Goal: Information Seeking & Learning: Learn about a topic

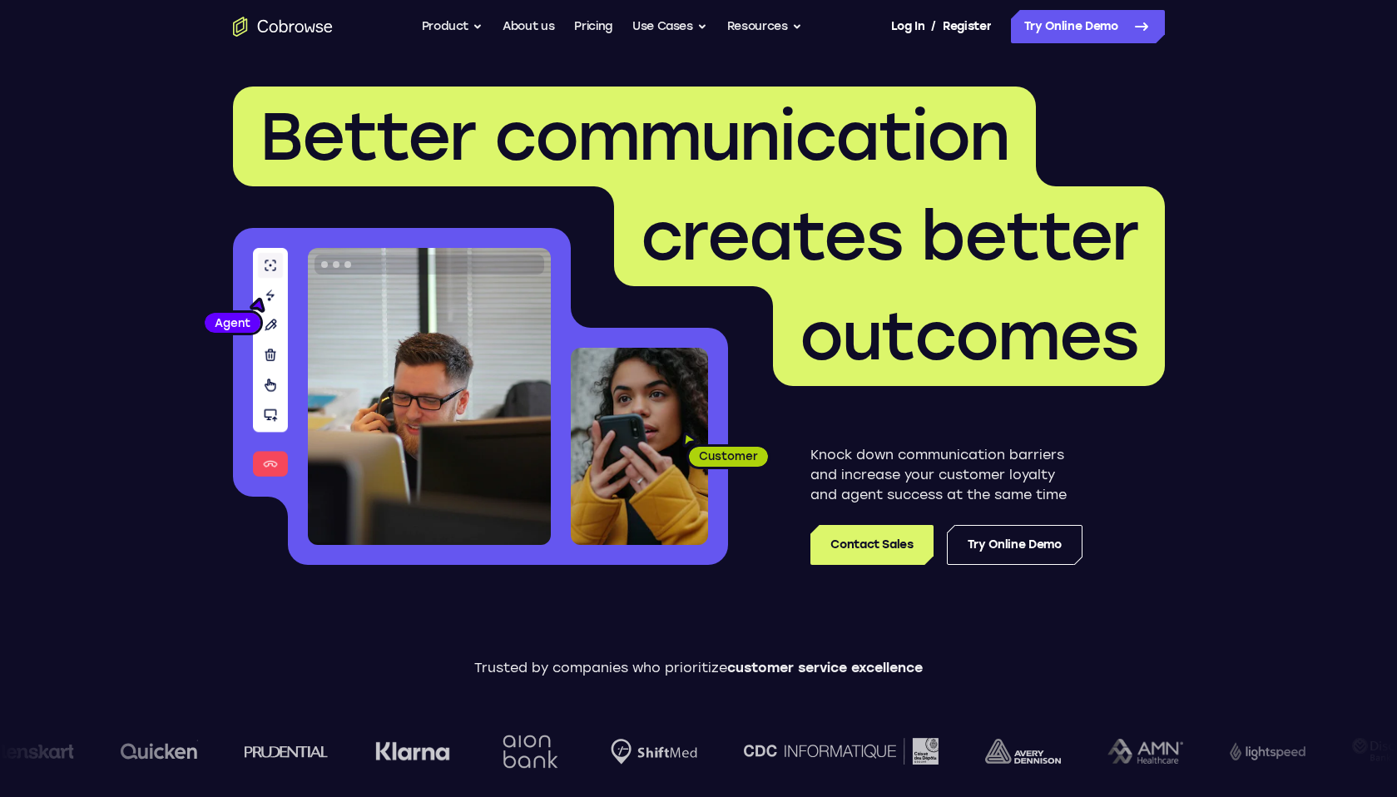
click at [522, 131] on span "Better communication" at bounding box center [635, 137] width 750 height 80
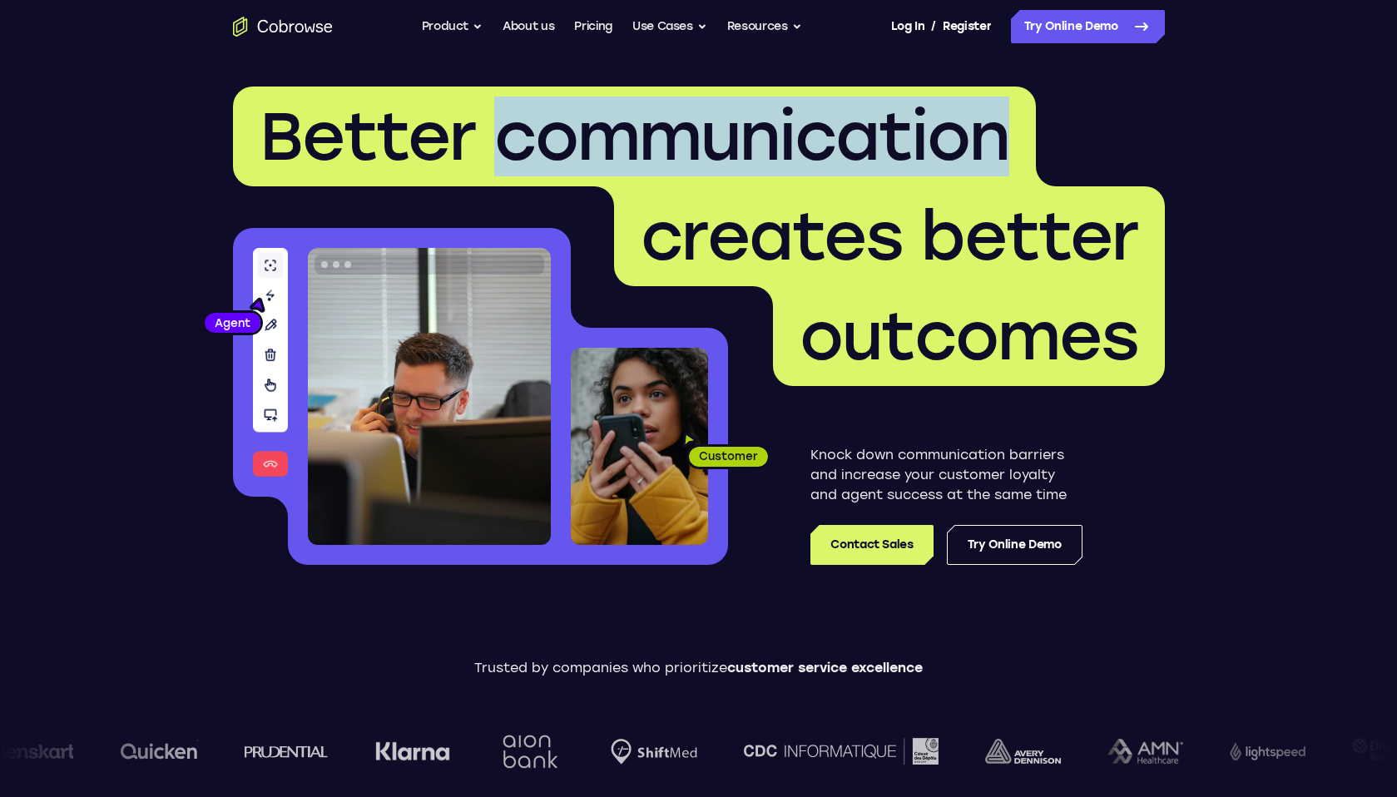
click at [522, 131] on span "Better communication" at bounding box center [635, 137] width 750 height 80
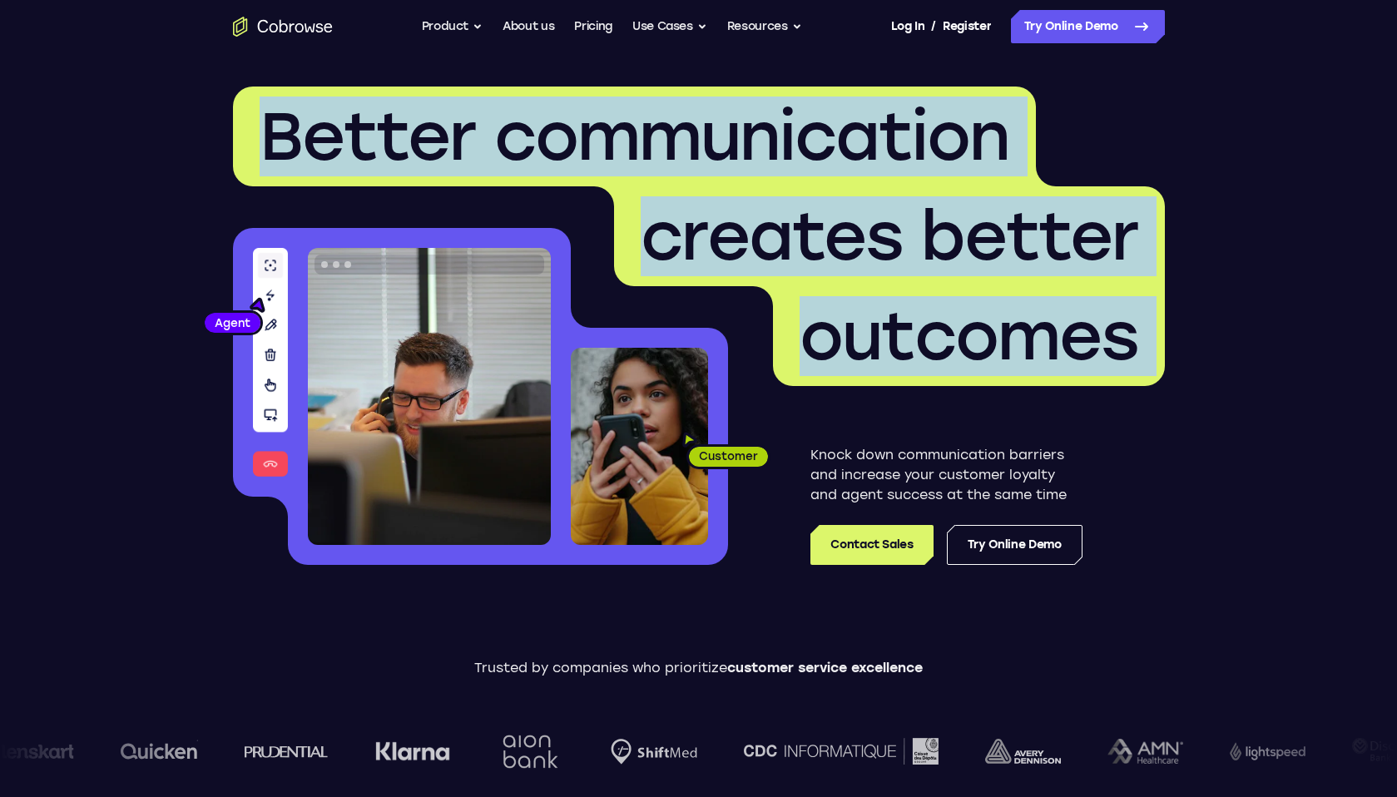
drag, startPoint x: 522, startPoint y: 131, endPoint x: 790, endPoint y: 359, distance: 351.8
click at [790, 359] on h1 "Better communication creates better outcomes" at bounding box center [699, 236] width 932 height 299
click at [790, 359] on span "outcomes" at bounding box center [969, 336] width 392 height 100
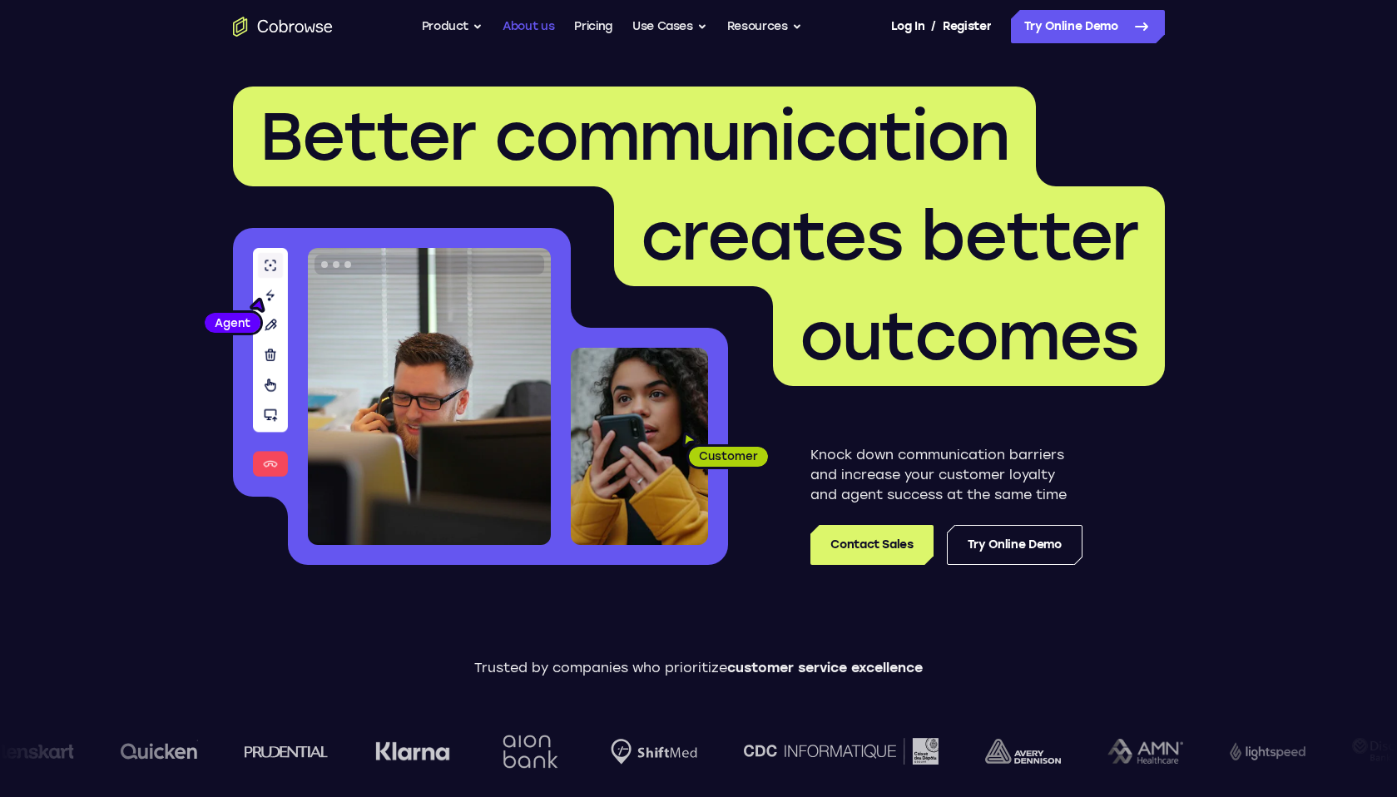
click at [538, 27] on link "About us" at bounding box center [528, 26] width 52 height 33
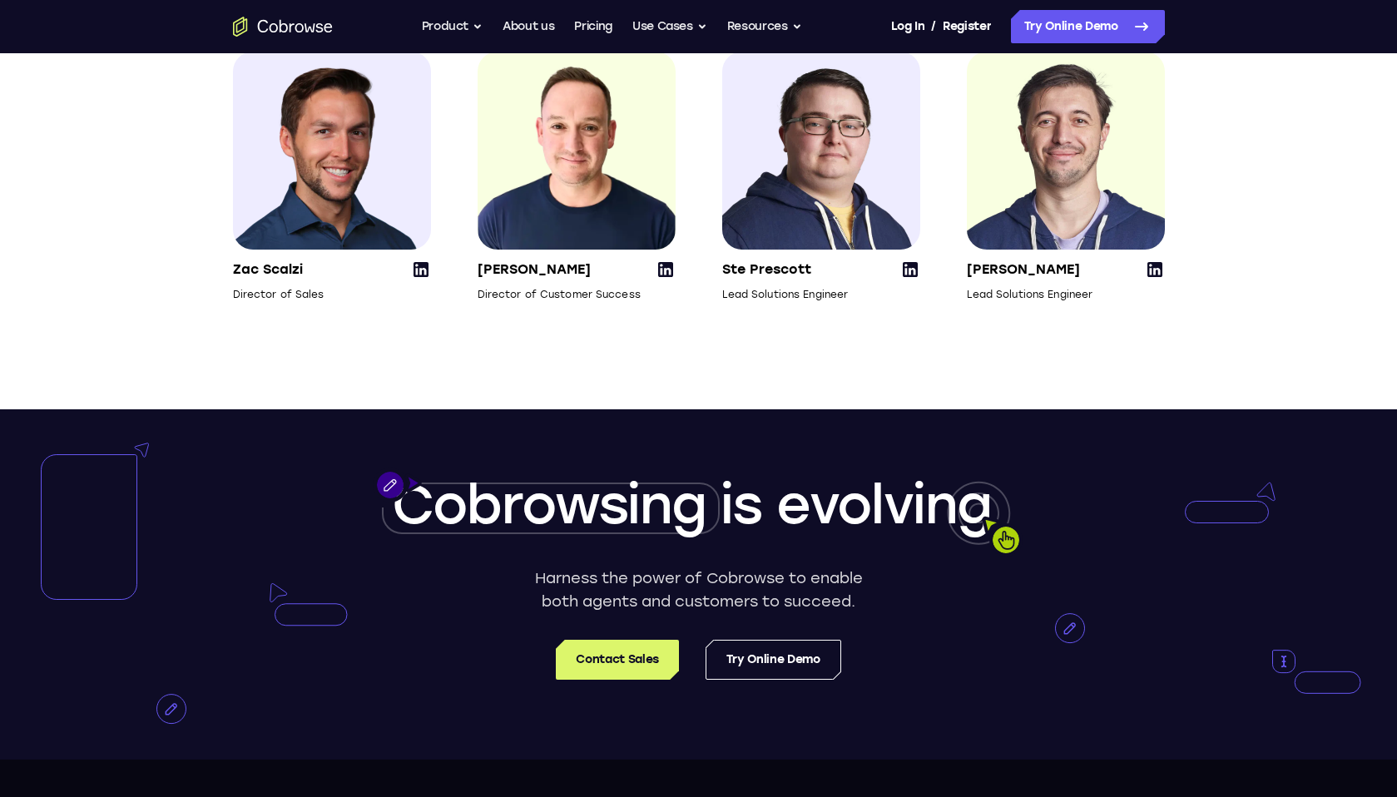
scroll to position [2534, 0]
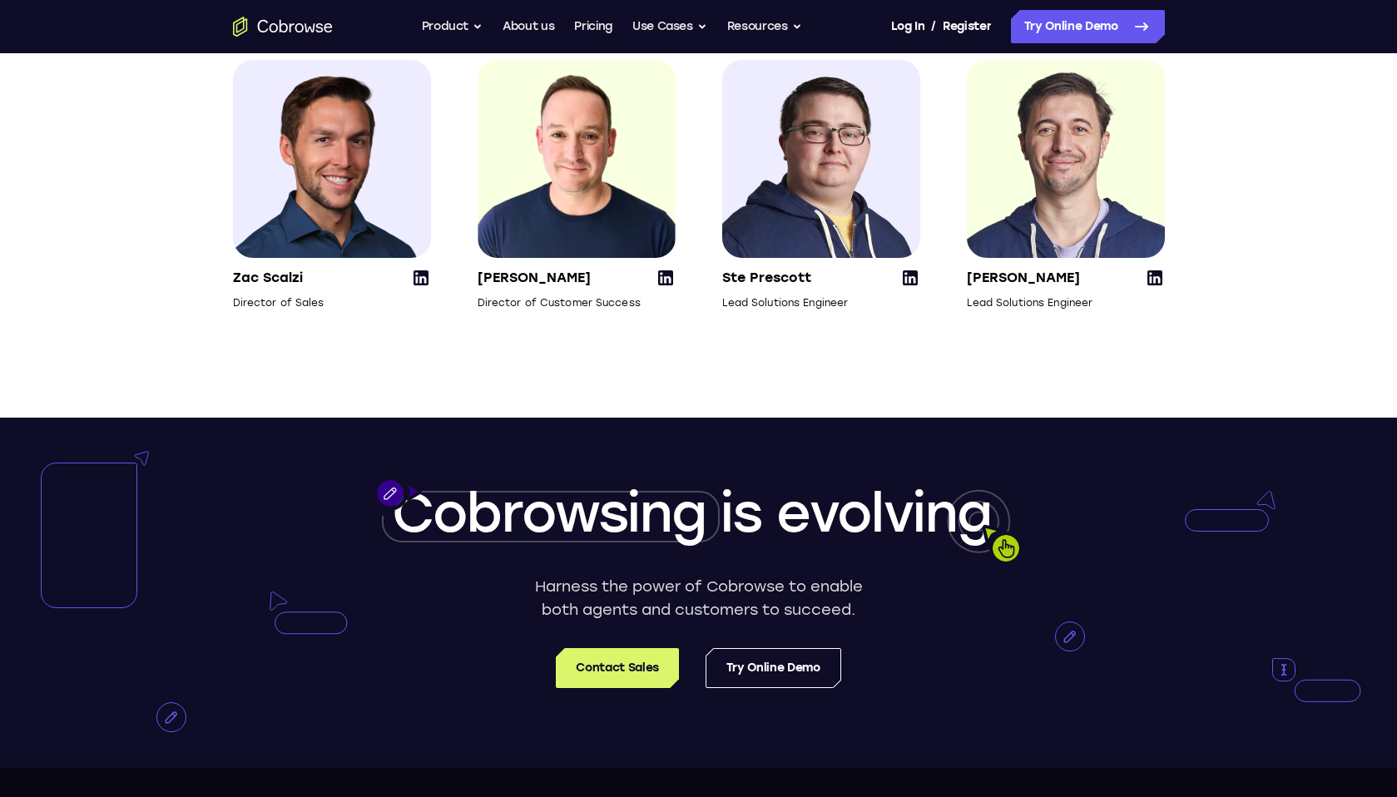
click at [908, 288] on icon at bounding box center [910, 278] width 20 height 20
click at [1152, 285] on icon at bounding box center [1154, 277] width 15 height 15
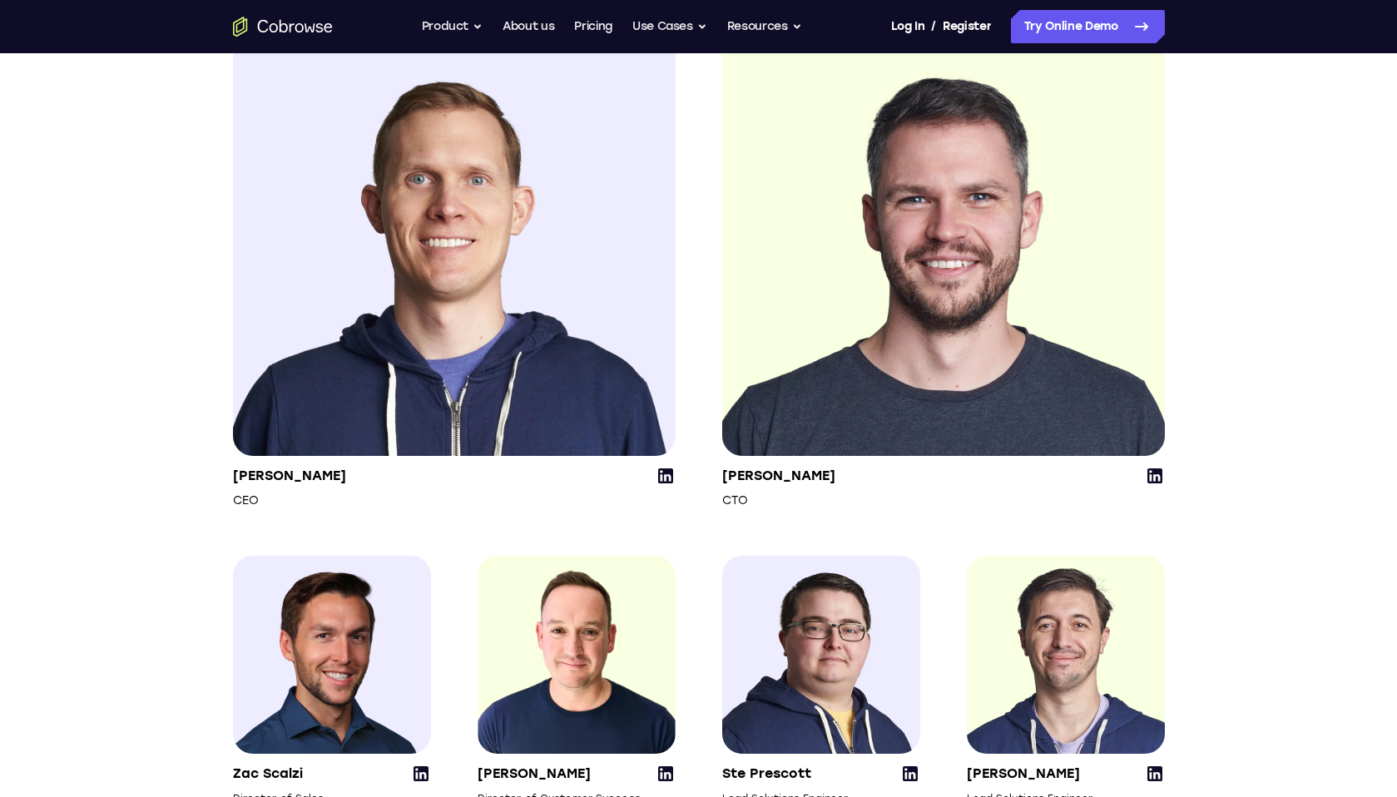
scroll to position [1995, 0]
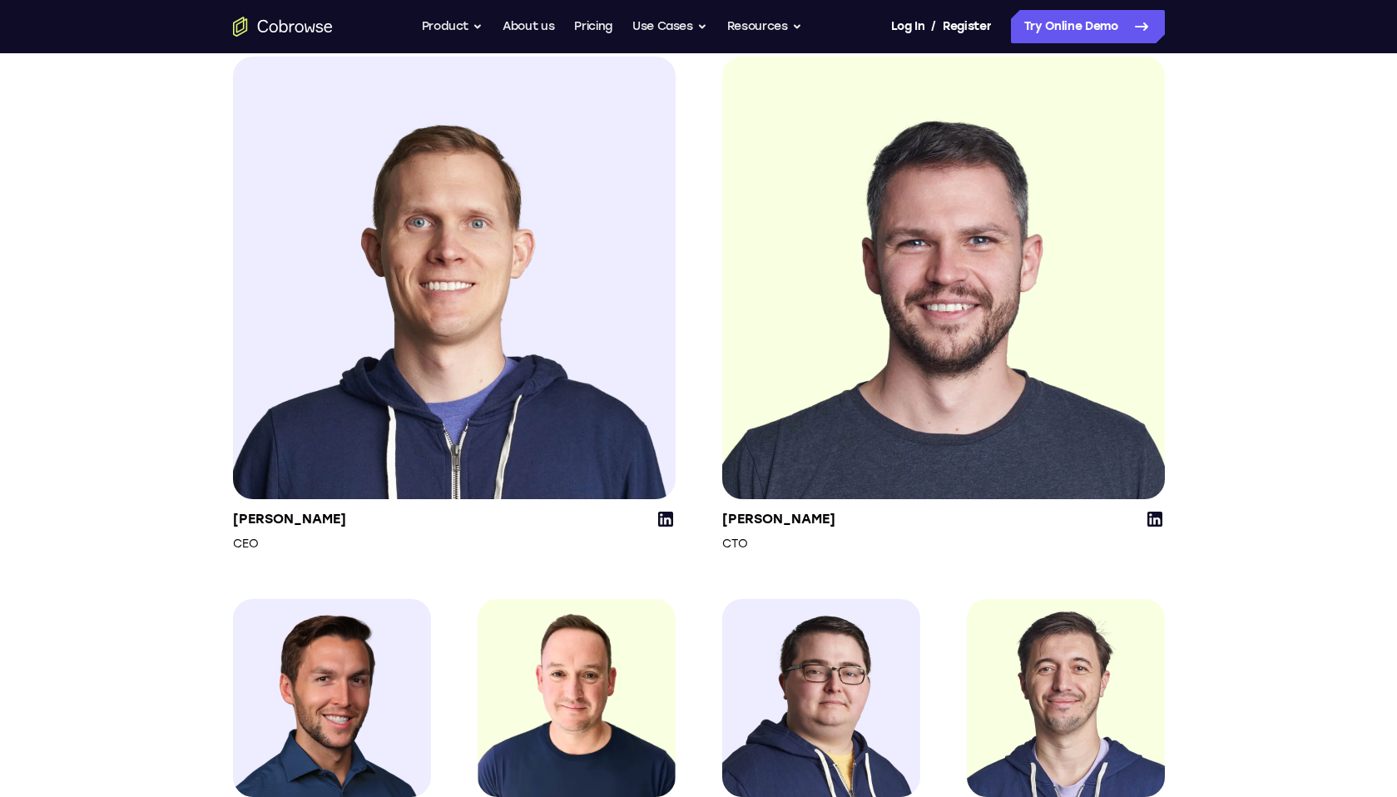
click at [1152, 529] on icon at bounding box center [1155, 519] width 20 height 20
click at [747, 27] on button "Resources" at bounding box center [764, 26] width 75 height 33
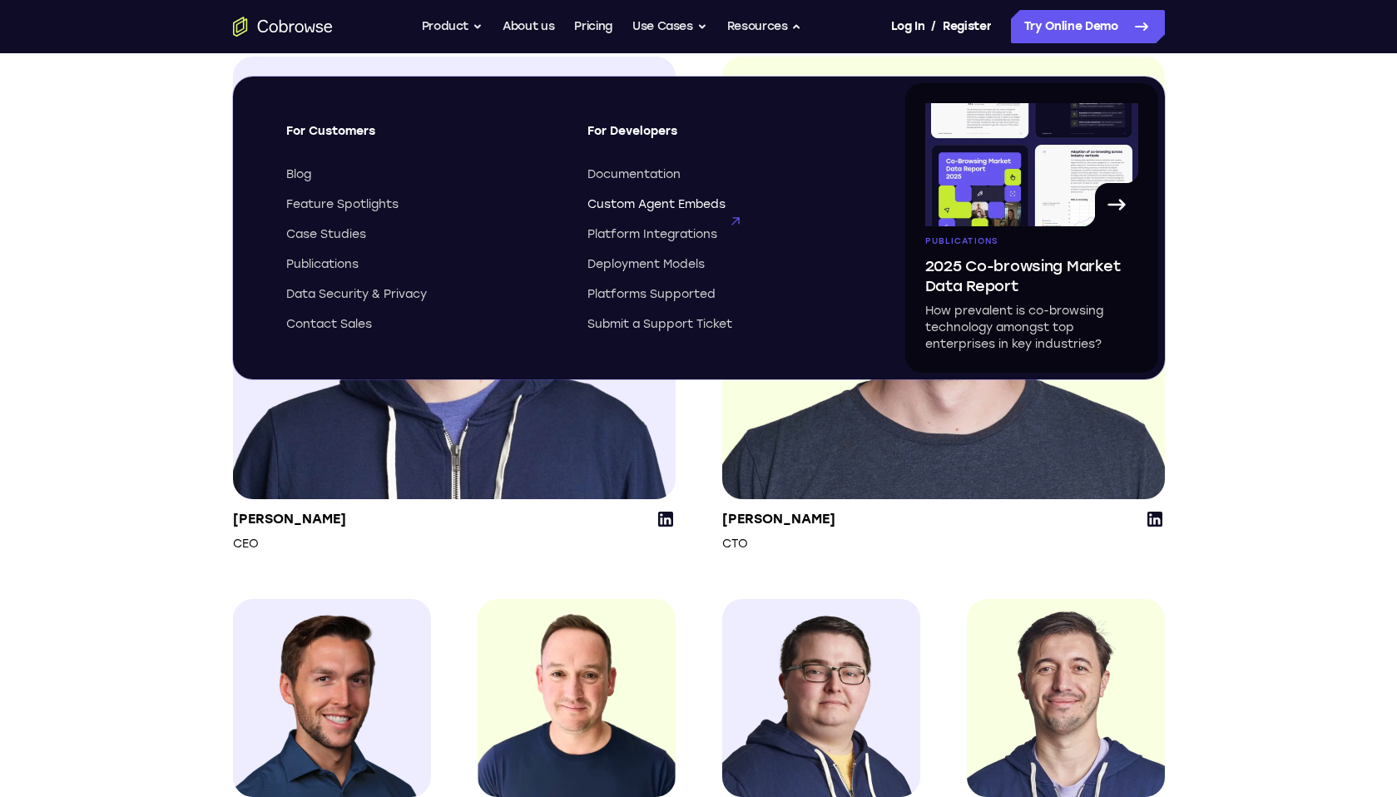
click at [630, 204] on span "Custom Agent Embeds" at bounding box center [656, 204] width 138 height 17
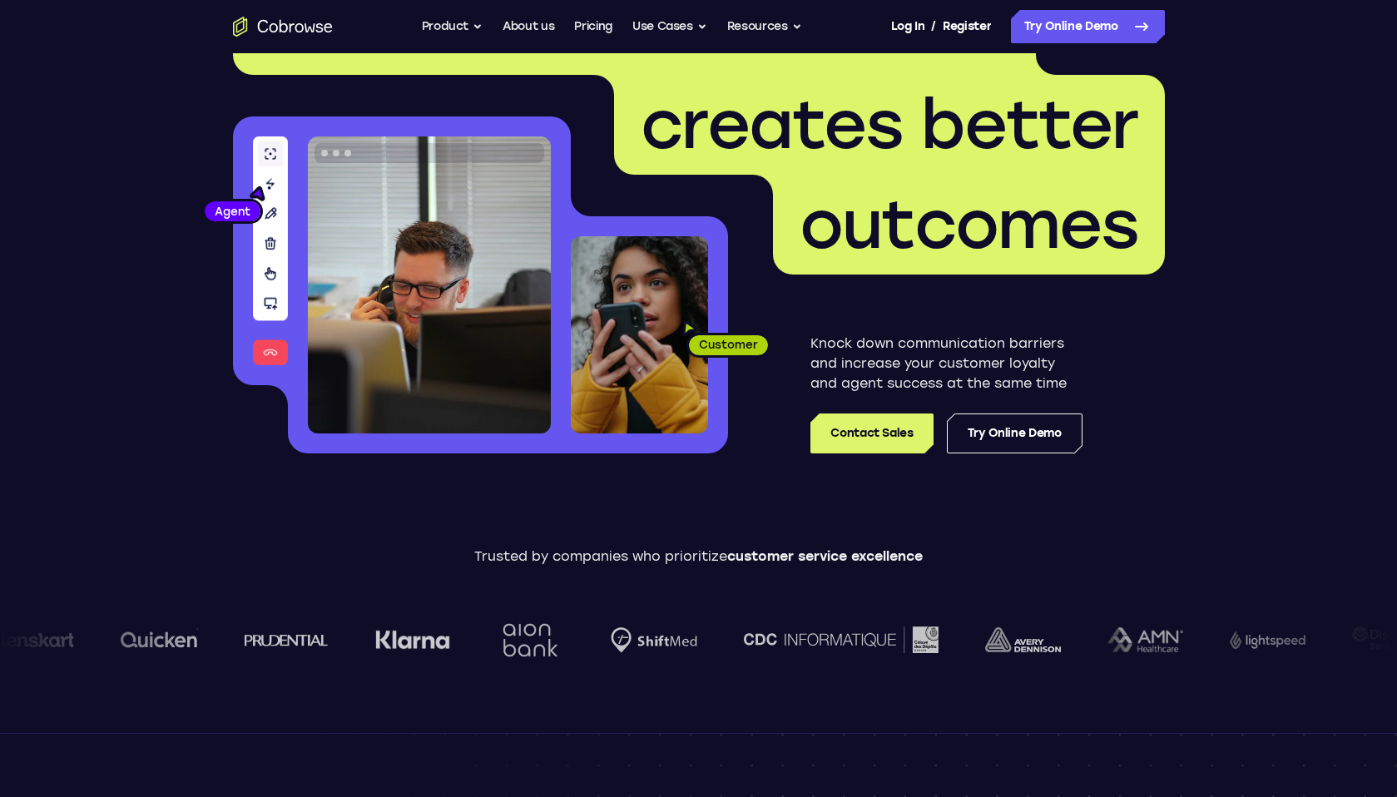
scroll to position [139, 0]
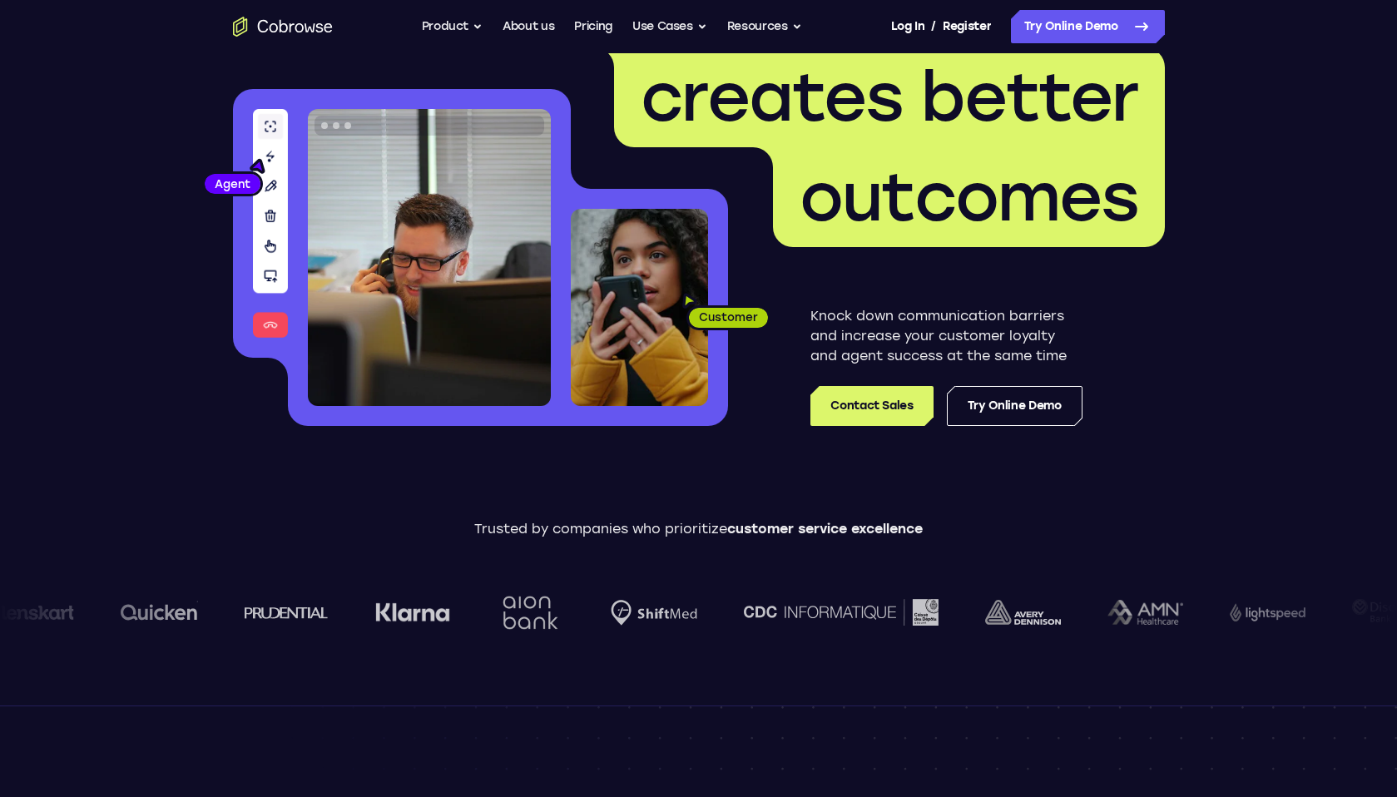
drag, startPoint x: 779, startPoint y: 626, endPoint x: 849, endPoint y: 626, distance: 70.7
click at [849, 626] on div at bounding box center [714, 612] width 1428 height 93
drag, startPoint x: 969, startPoint y: 624, endPoint x: 1035, endPoint y: 624, distance: 65.7
click at [1035, 624] on div at bounding box center [714, 612] width 1428 height 93
drag, startPoint x: 1007, startPoint y: 620, endPoint x: 913, endPoint y: 620, distance: 93.2
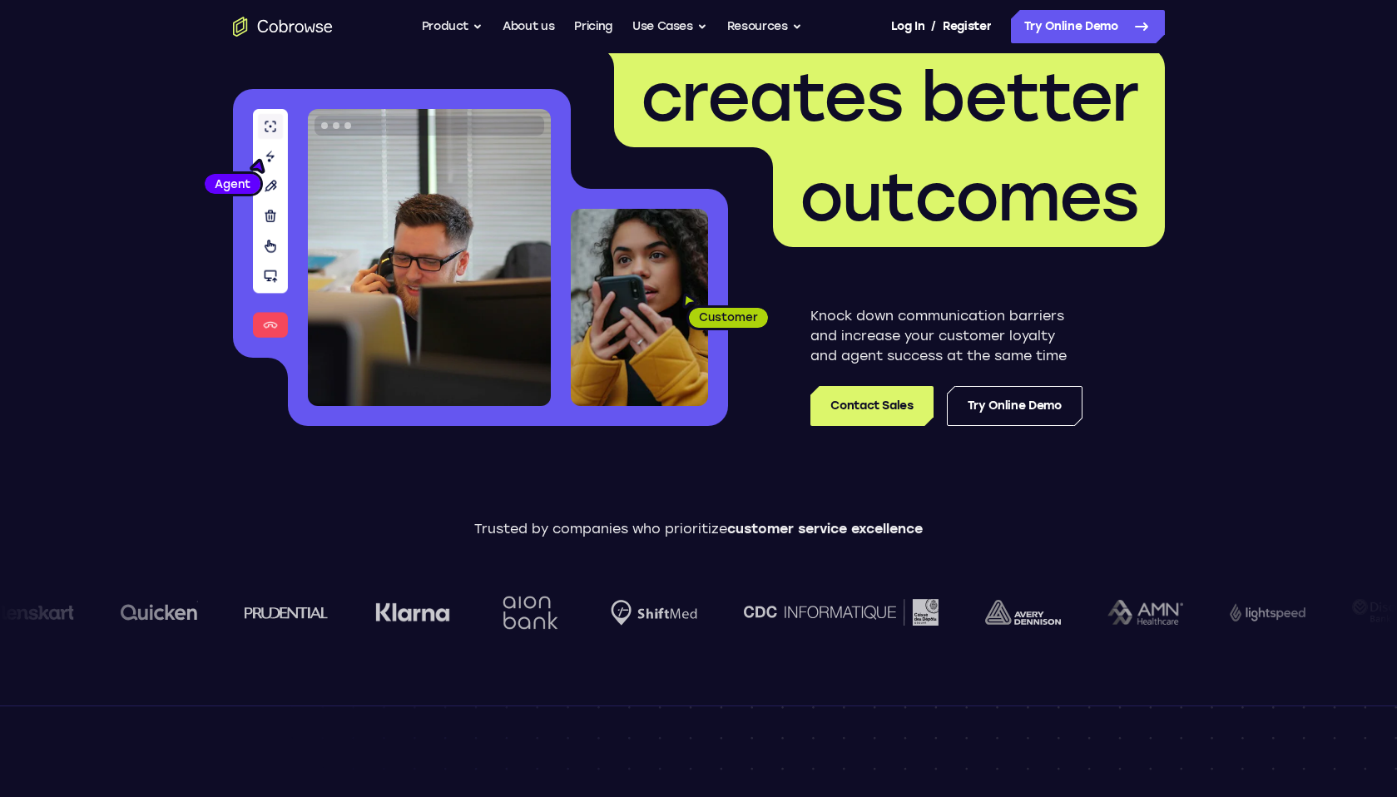
click at [913, 620] on div at bounding box center [714, 612] width 1428 height 93
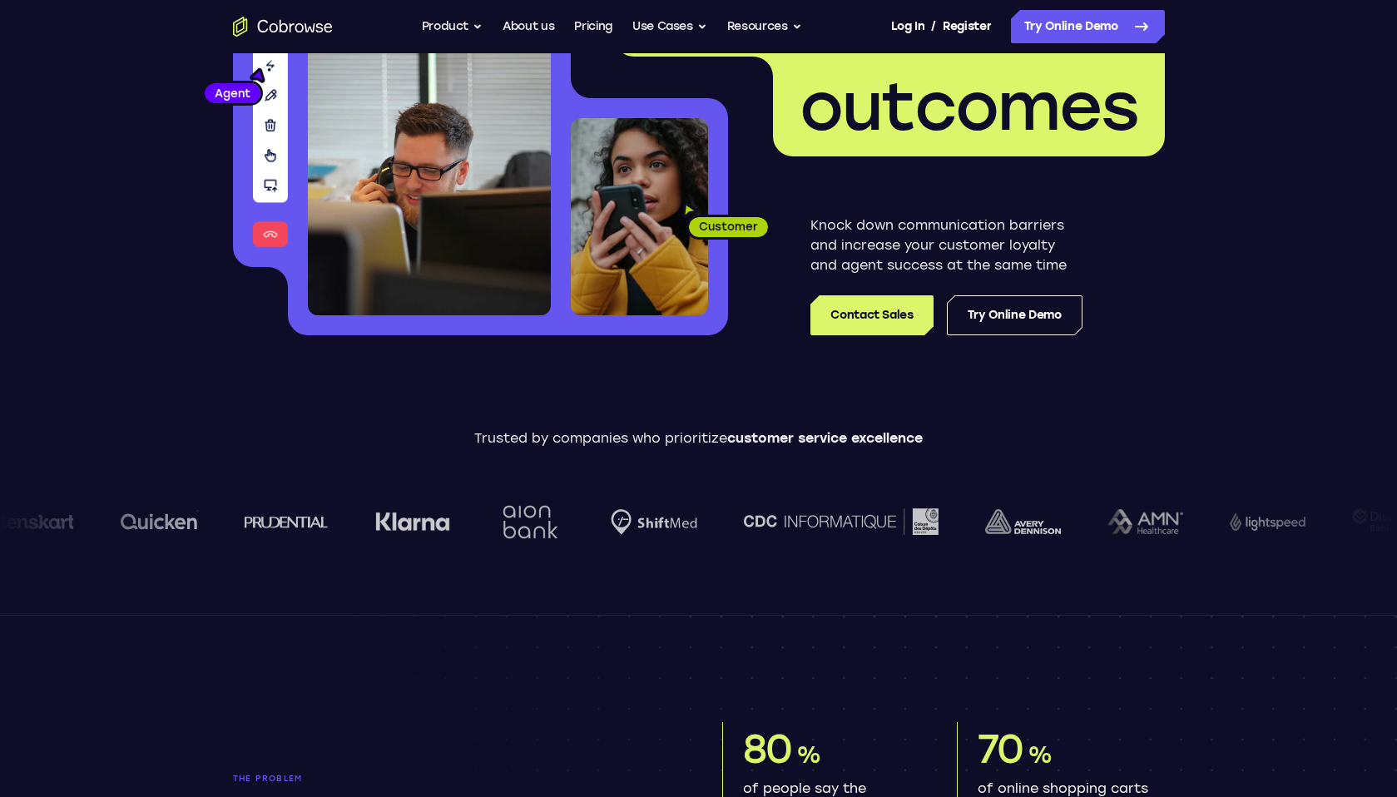
scroll to position [239, 0]
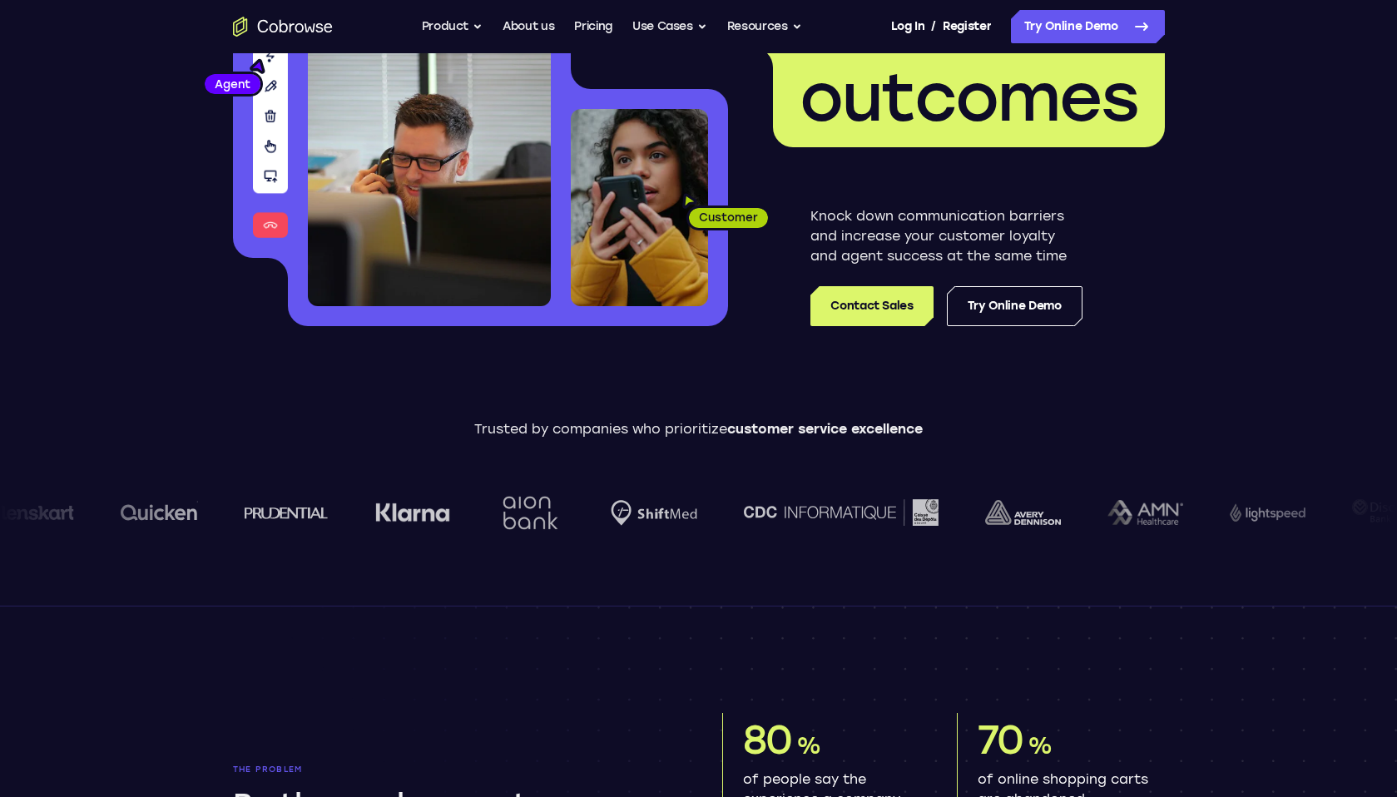
drag, startPoint x: 927, startPoint y: 616, endPoint x: 783, endPoint y: 522, distance: 171.5
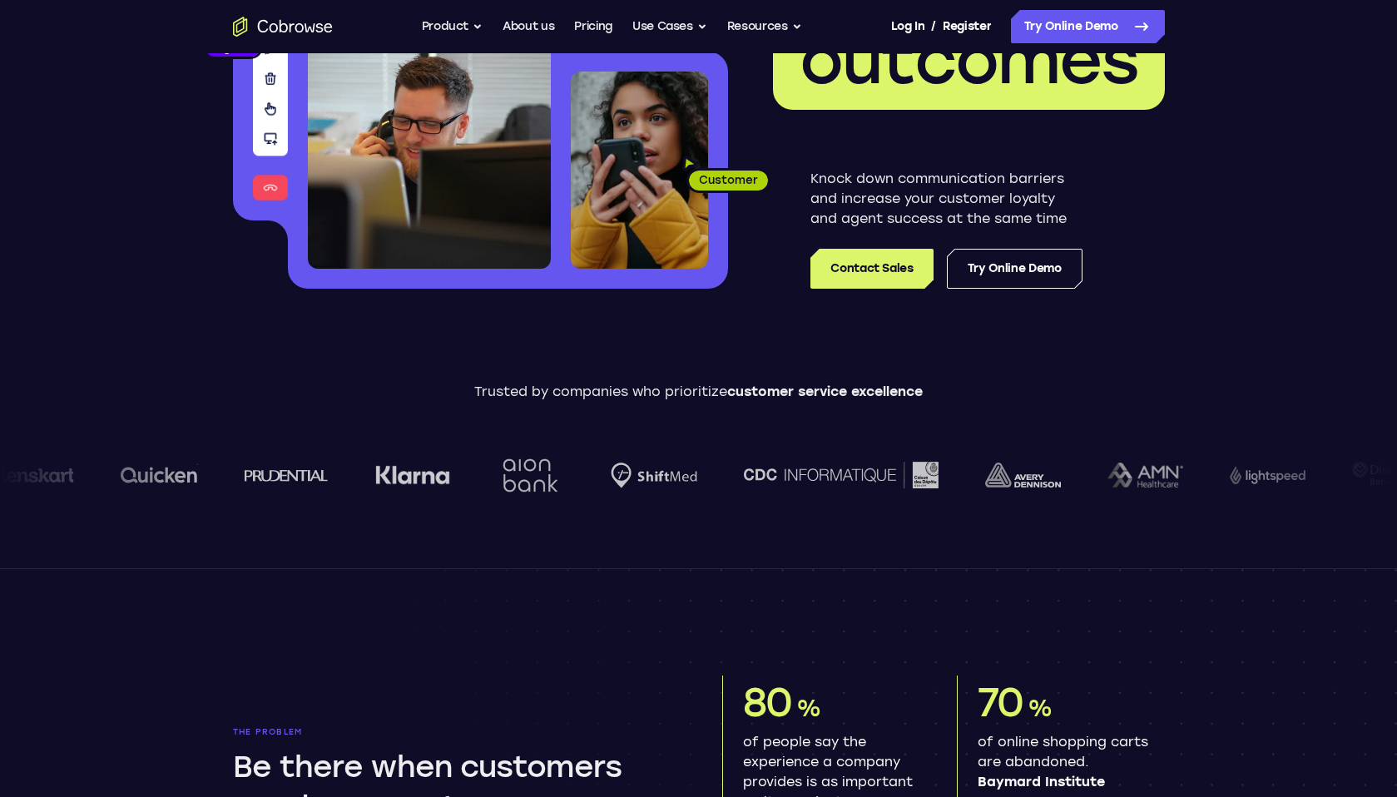
scroll to position [282, 0]
